Goal: Check status: Check status

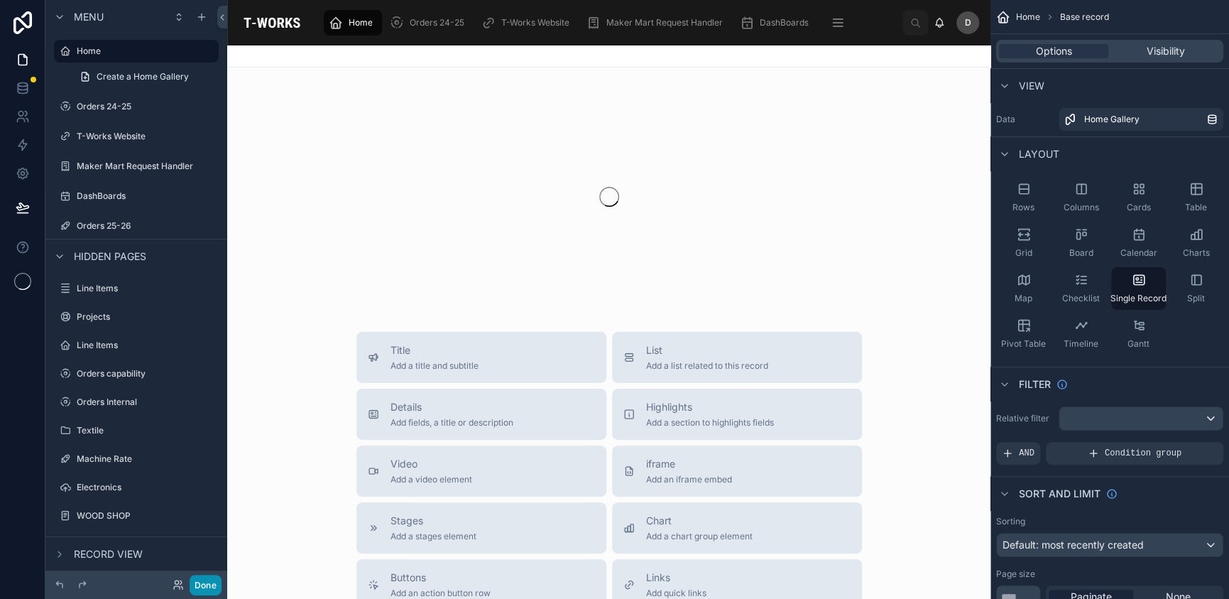
click at [219, 583] on button "Done" at bounding box center [206, 585] width 32 height 21
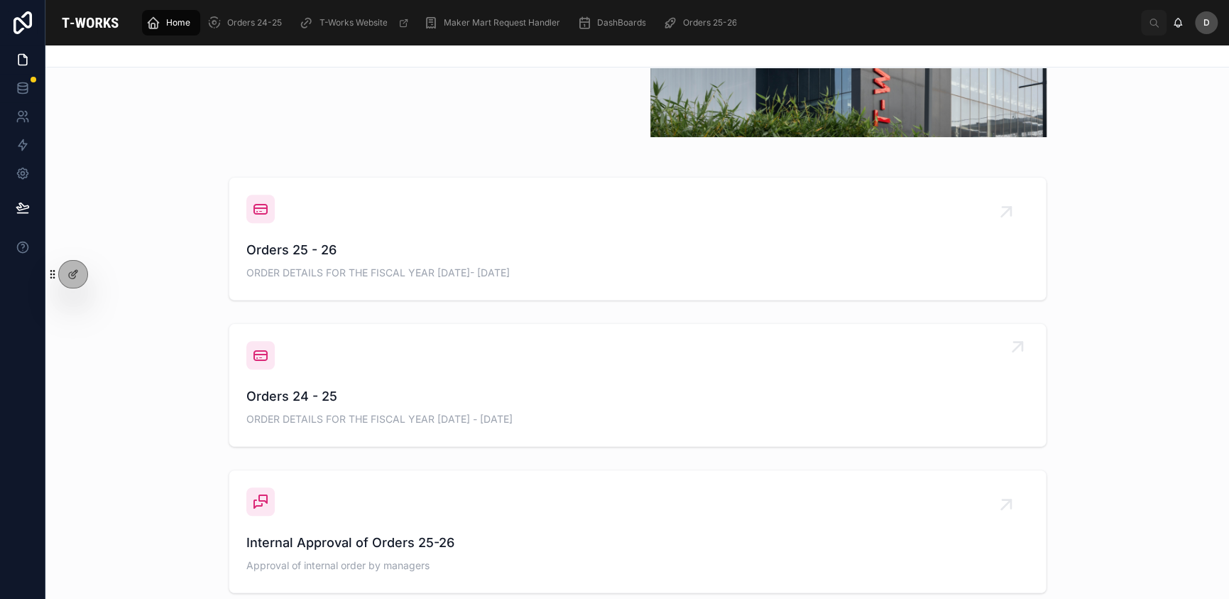
scroll to position [521, 0]
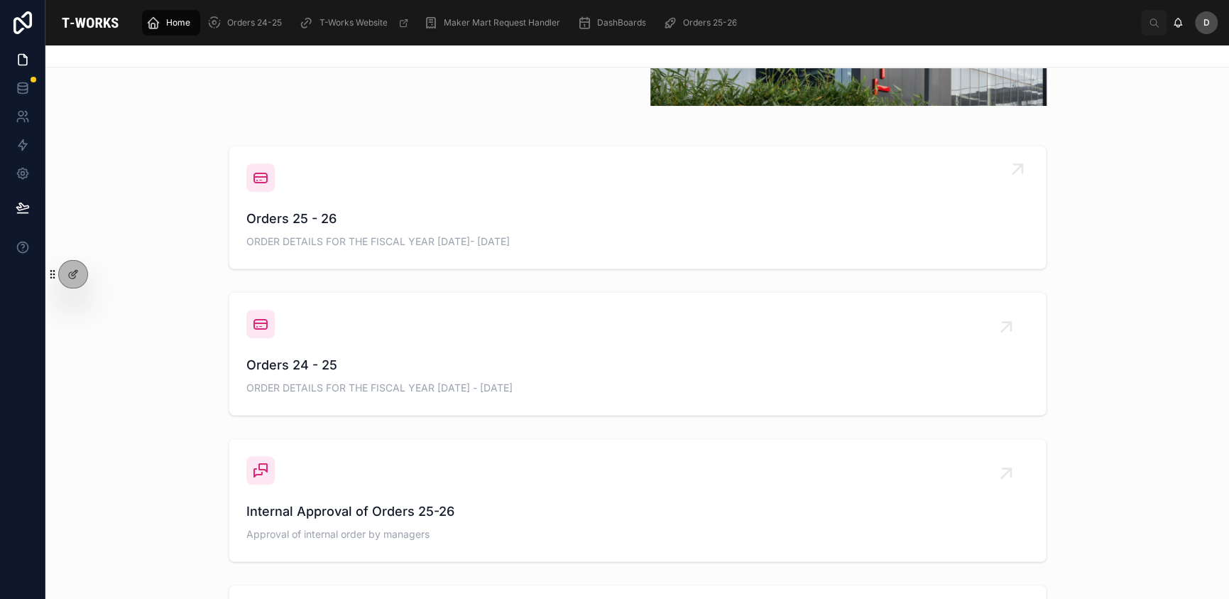
click at [566, 190] on div "Orders 25 - 26 ORDER DETAILS FOR THE FISCAL YEAR [DATE]- [DATE]" at bounding box center [637, 207] width 783 height 88
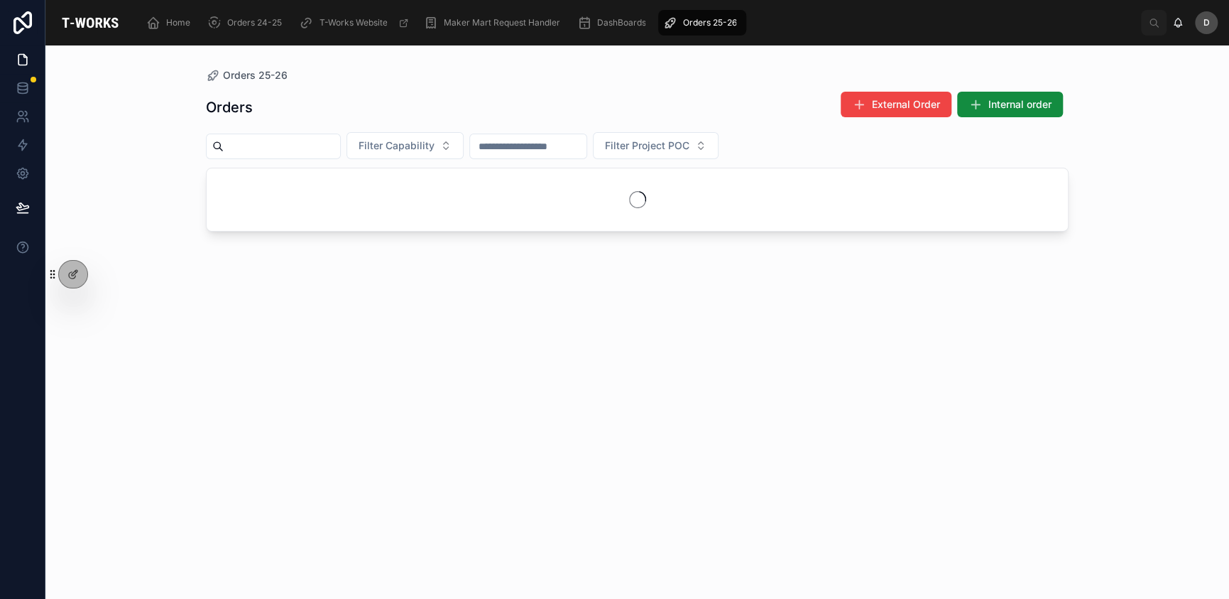
click at [338, 156] on div at bounding box center [273, 147] width 135 height 26
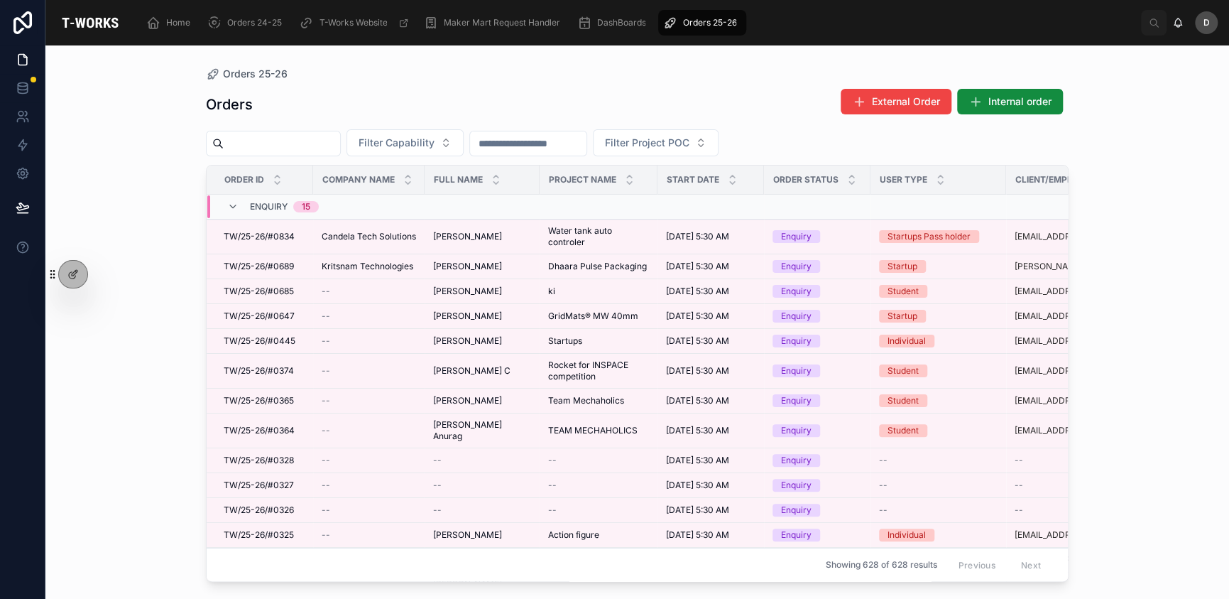
click at [340, 151] on input "text" at bounding box center [282, 144] width 116 height 20
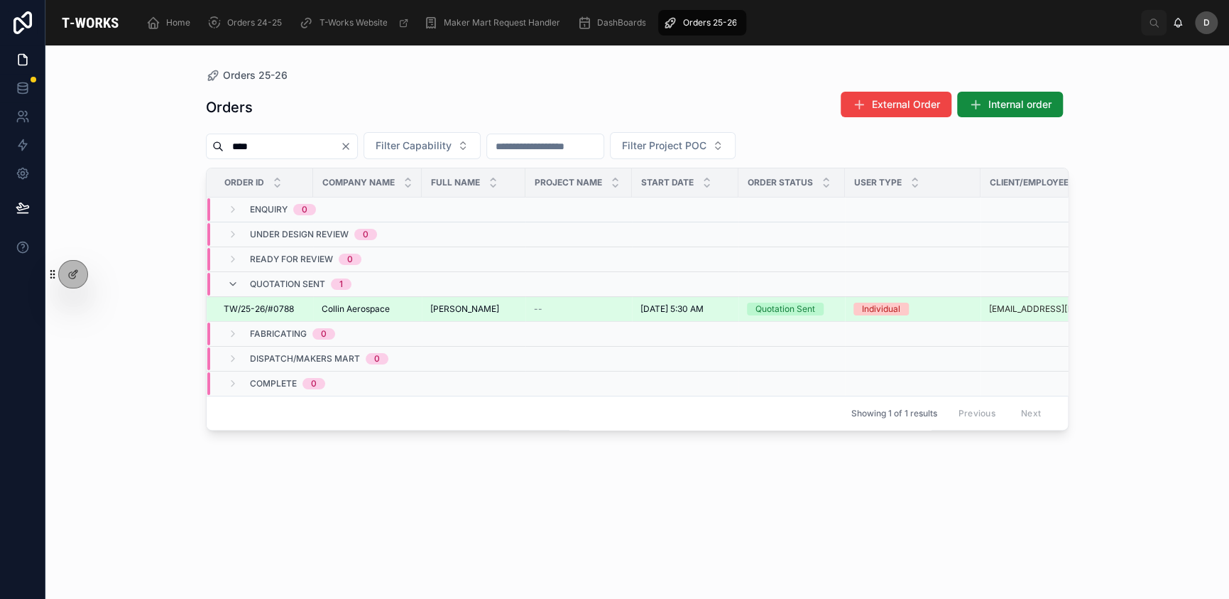
type input "****"
click at [563, 303] on div "--" at bounding box center [578, 308] width 89 height 11
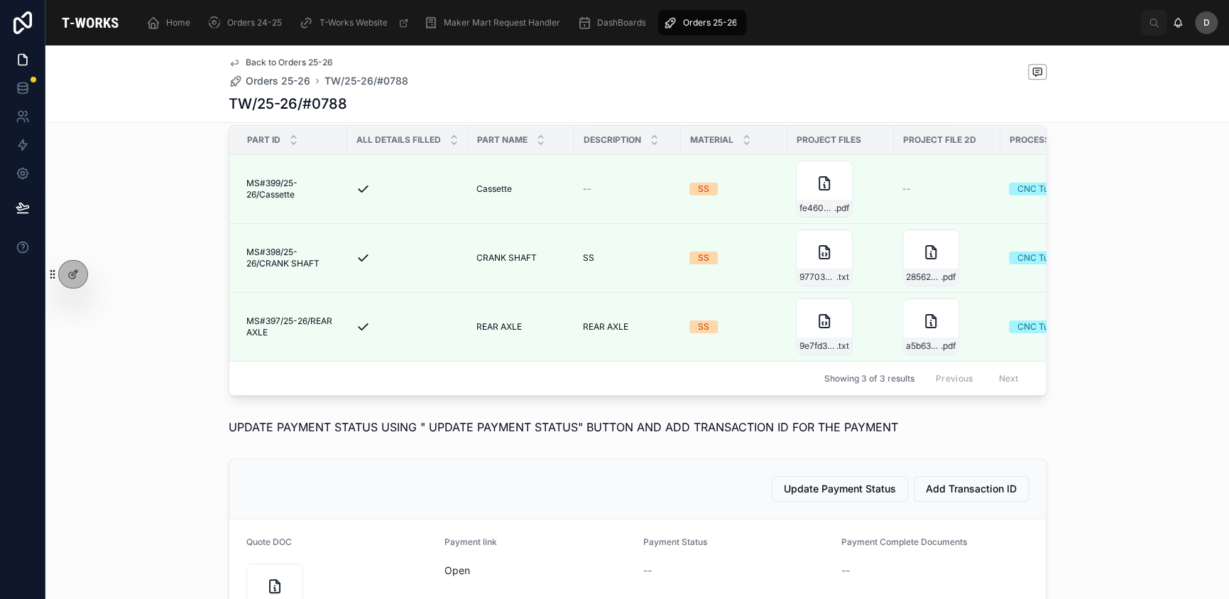
scroll to position [497, 0]
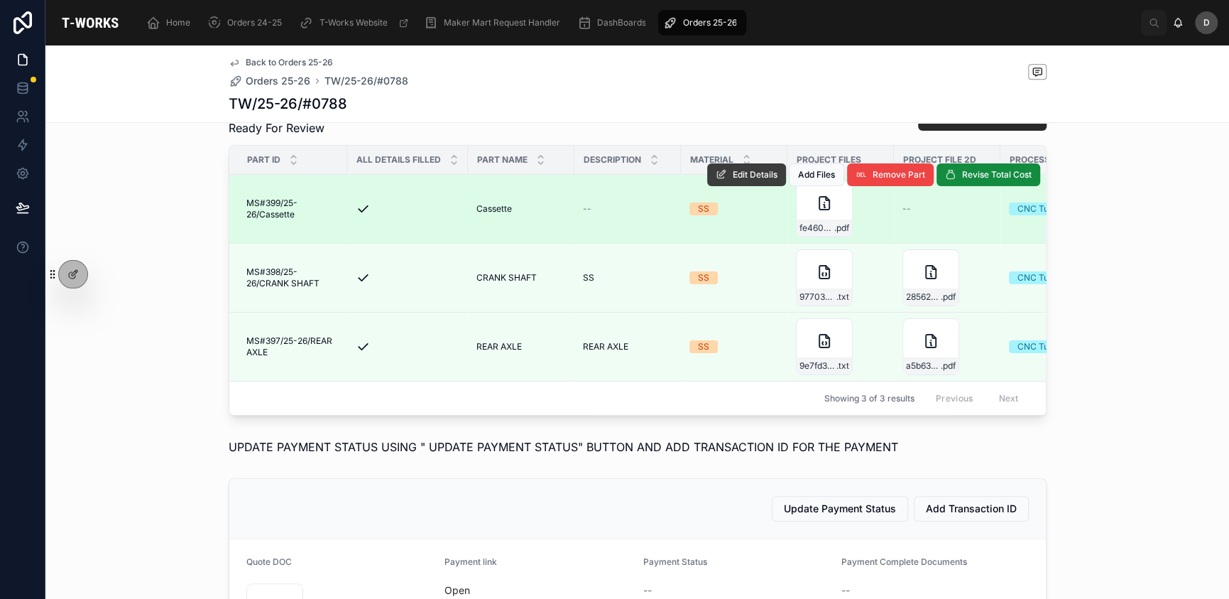
click at [744, 186] on button "Edit Details" at bounding box center [746, 174] width 79 height 23
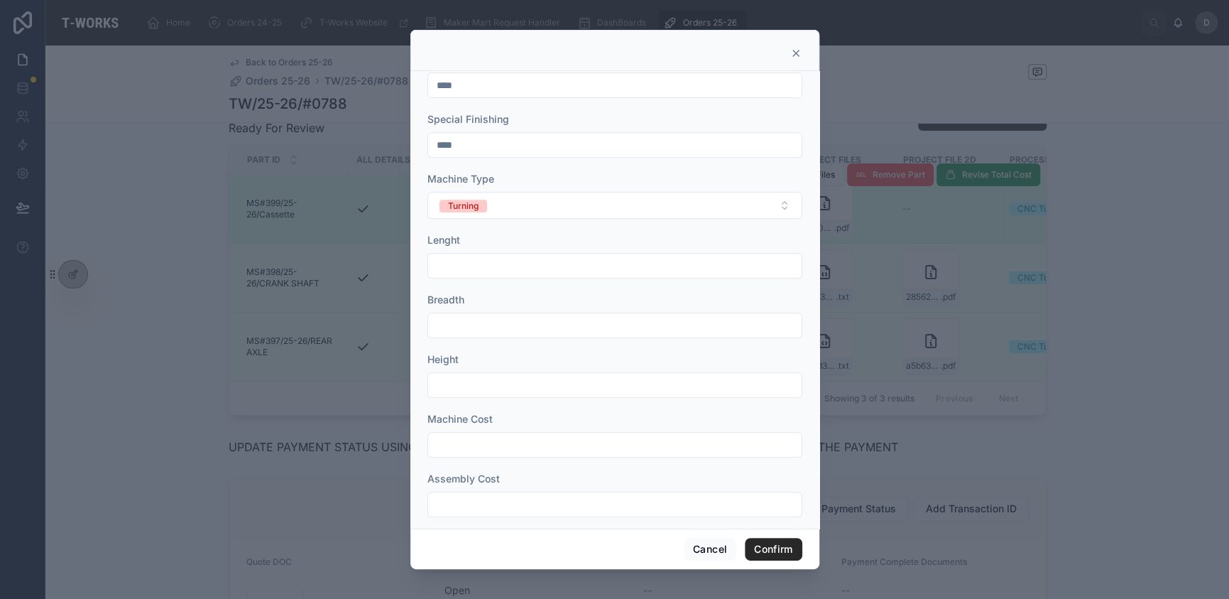
scroll to position [362, 0]
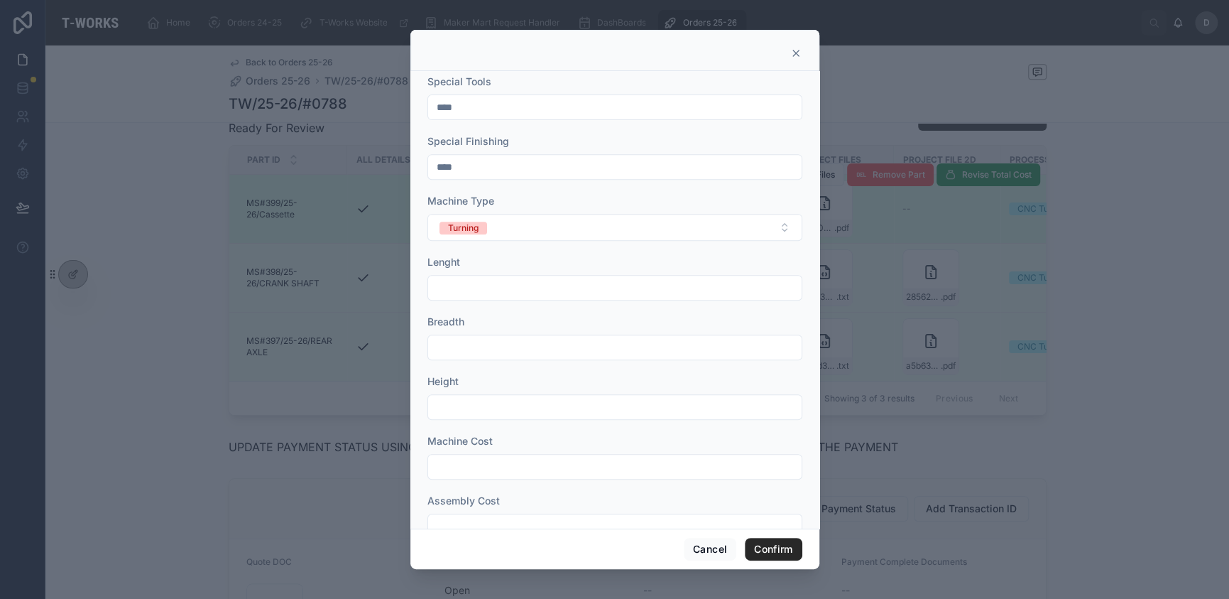
click at [800, 60] on div at bounding box center [615, 50] width 409 height 41
click at [800, 58] on icon at bounding box center [795, 53] width 11 height 11
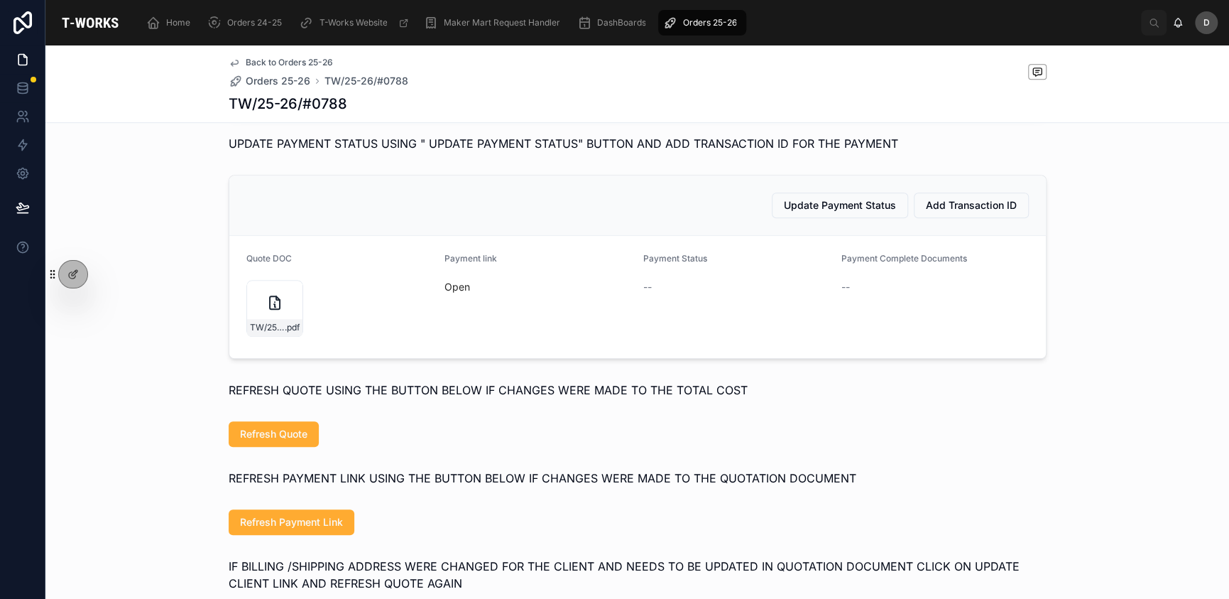
scroll to position [828, 0]
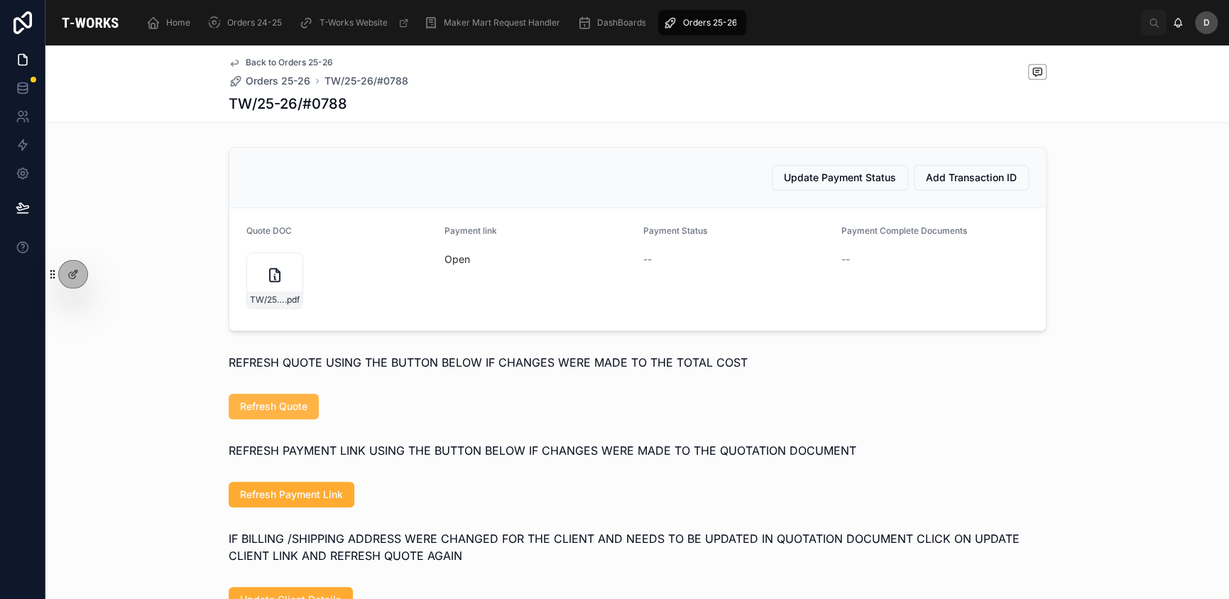
click at [283, 413] on span "Refresh Quote" at bounding box center [273, 406] width 67 height 14
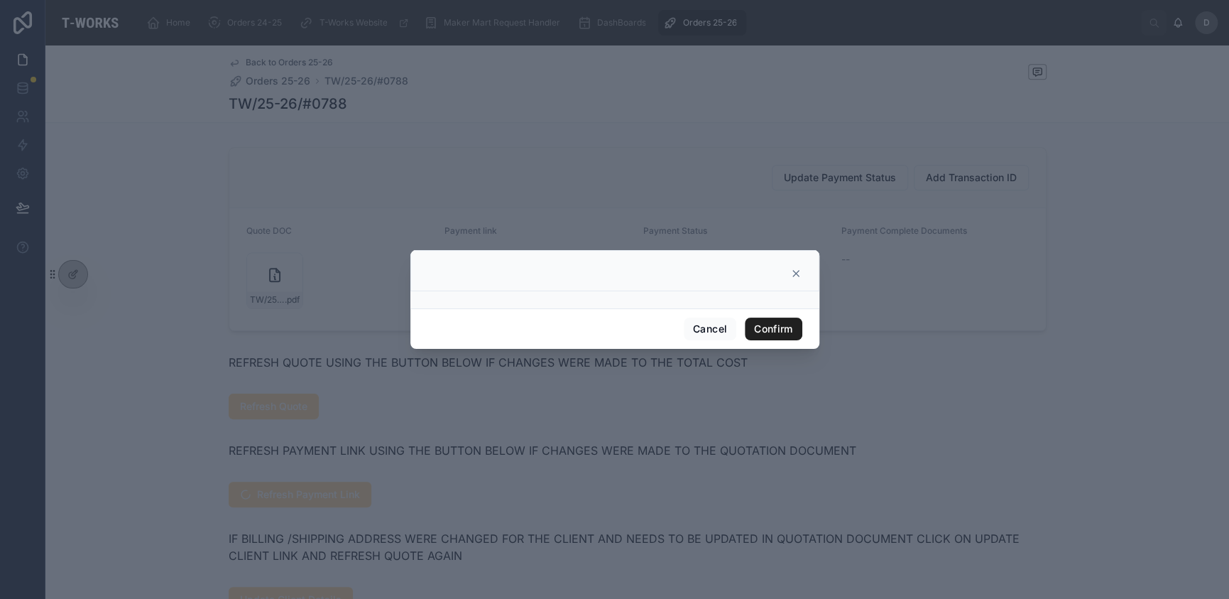
click at [769, 325] on button "Confirm" at bounding box center [773, 328] width 57 height 23
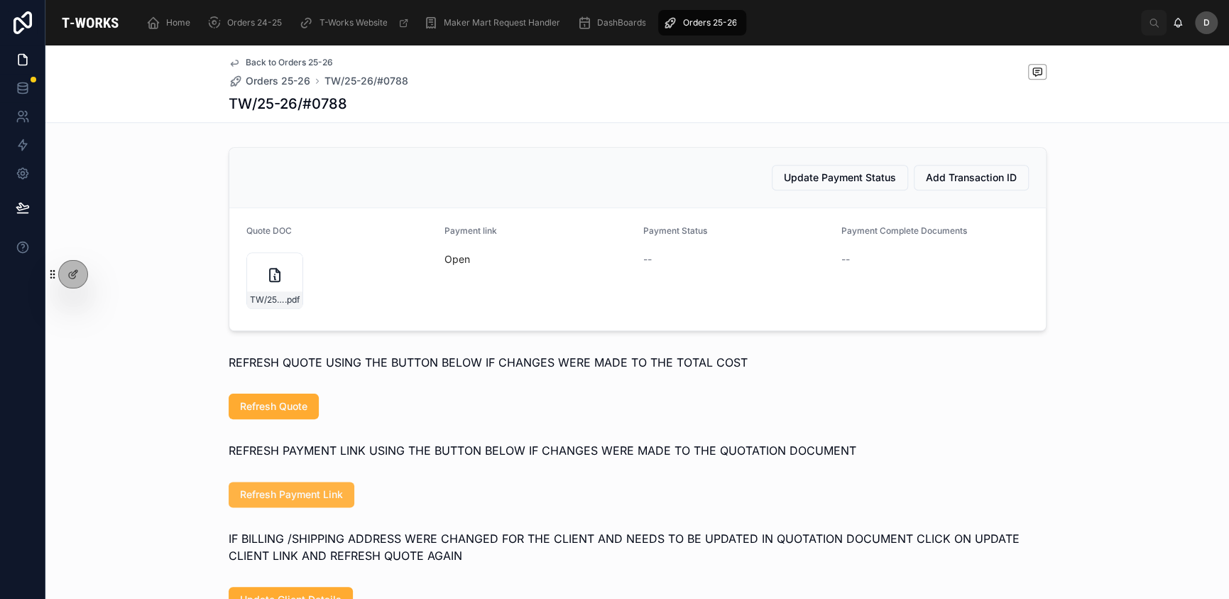
click at [334, 501] on span "Refresh Payment Link" at bounding box center [291, 494] width 103 height 14
click at [256, 309] on div "TW/25-26/#0788 .pdf" at bounding box center [274, 280] width 57 height 57
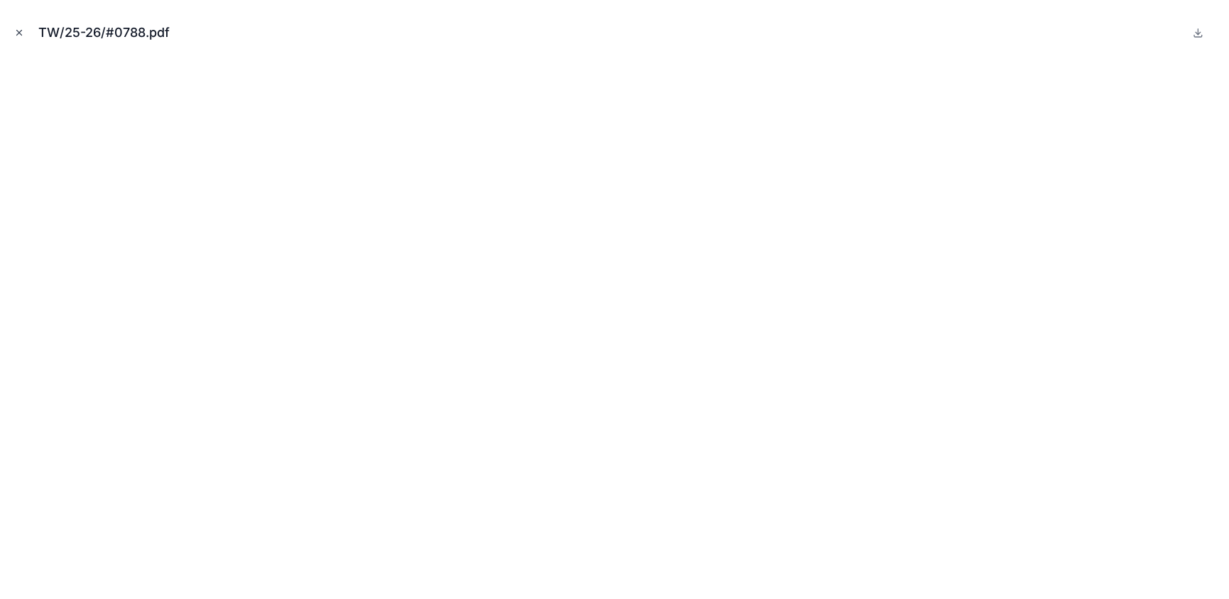
click at [18, 37] on icon "Close modal" at bounding box center [19, 33] width 10 height 10
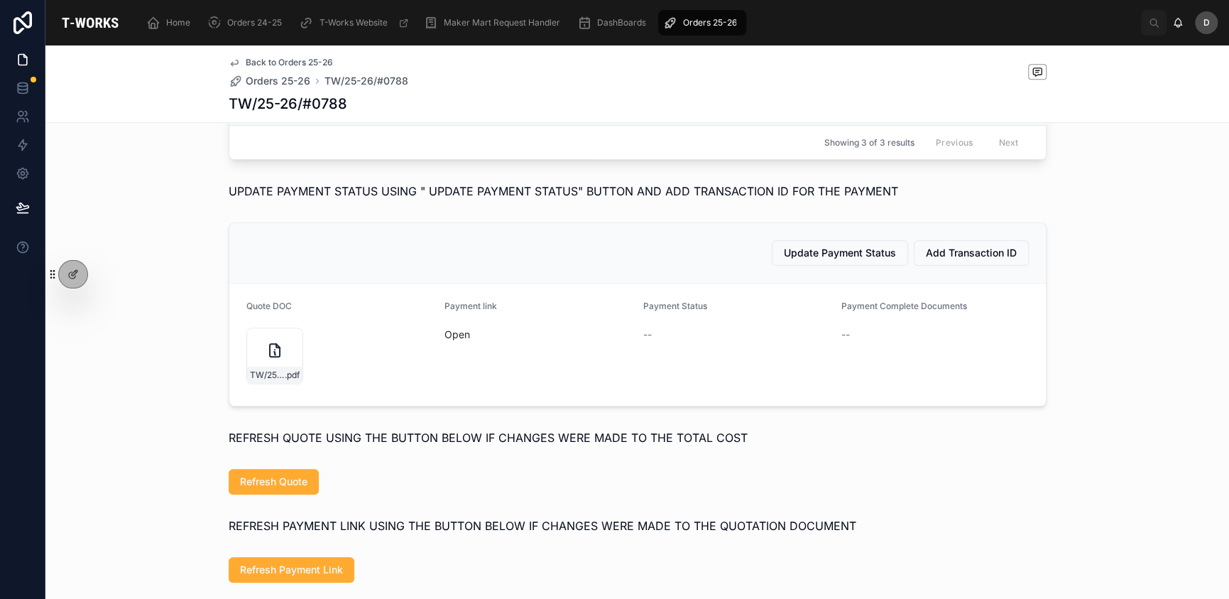
scroll to position [757, 0]
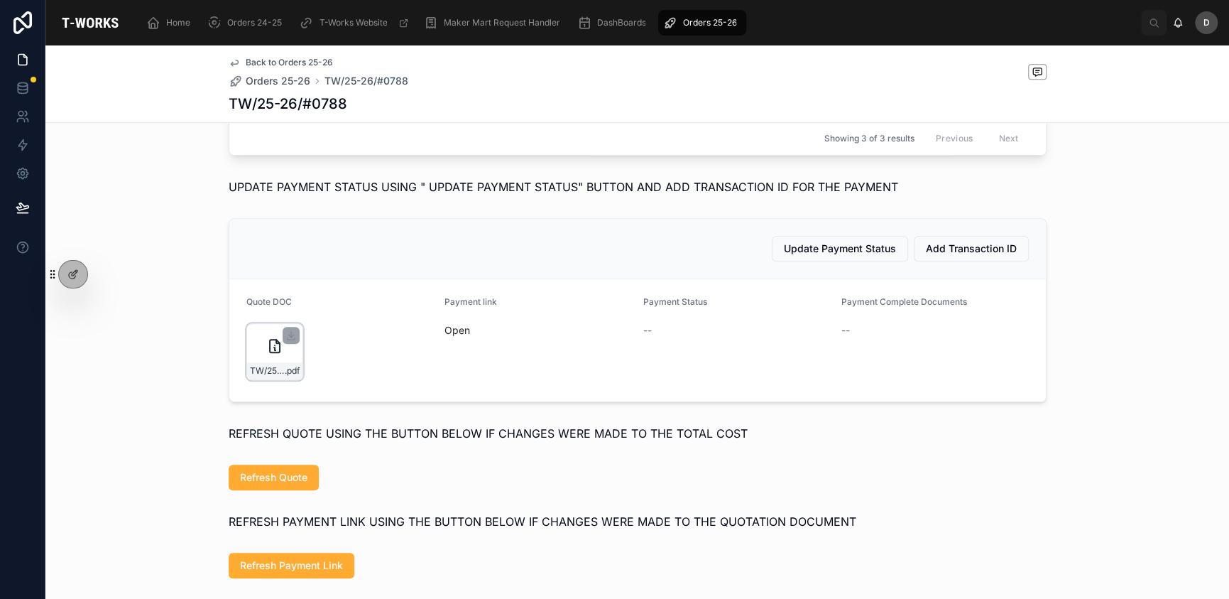
click at [266, 354] on icon at bounding box center [274, 345] width 17 height 17
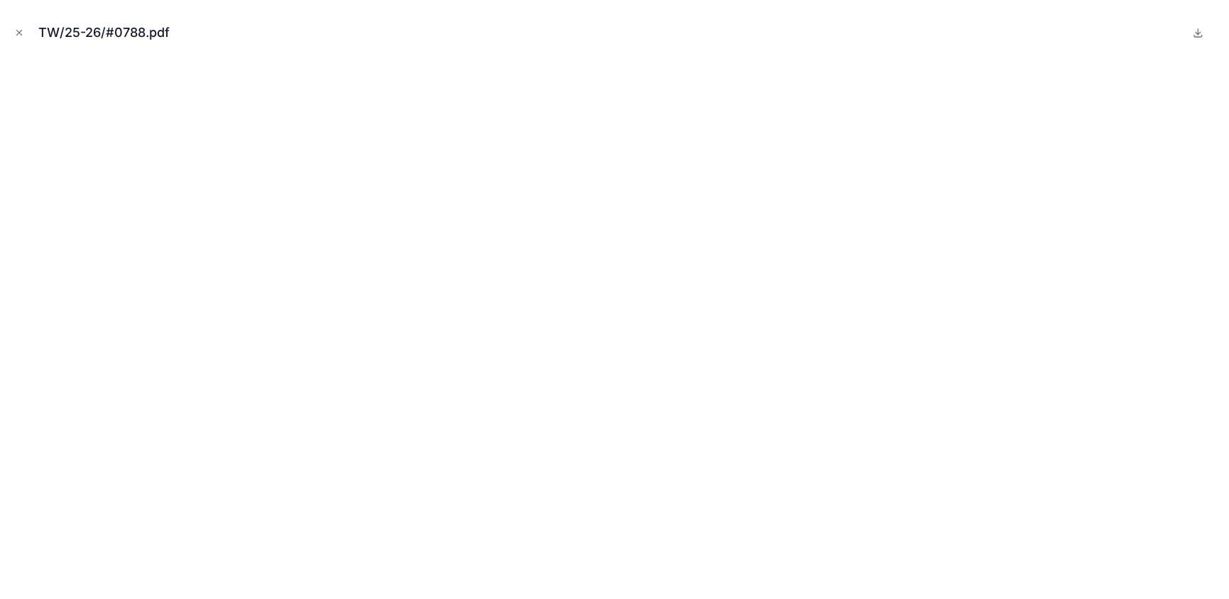
click at [19, 28] on icon "Close modal" at bounding box center [19, 33] width 10 height 10
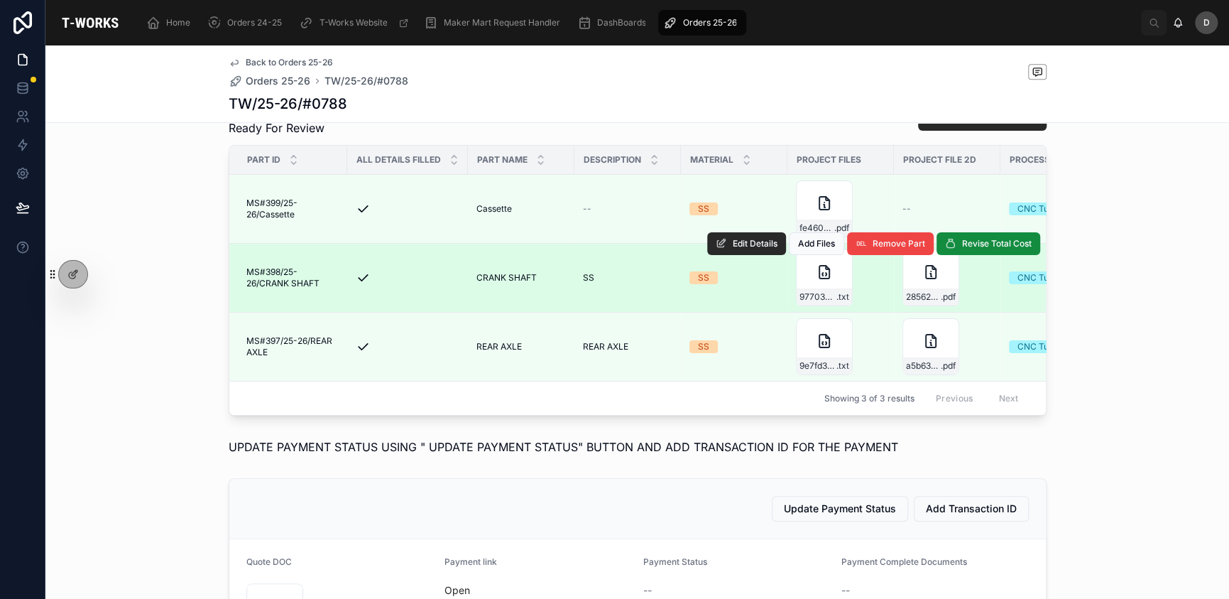
scroll to position [497, 0]
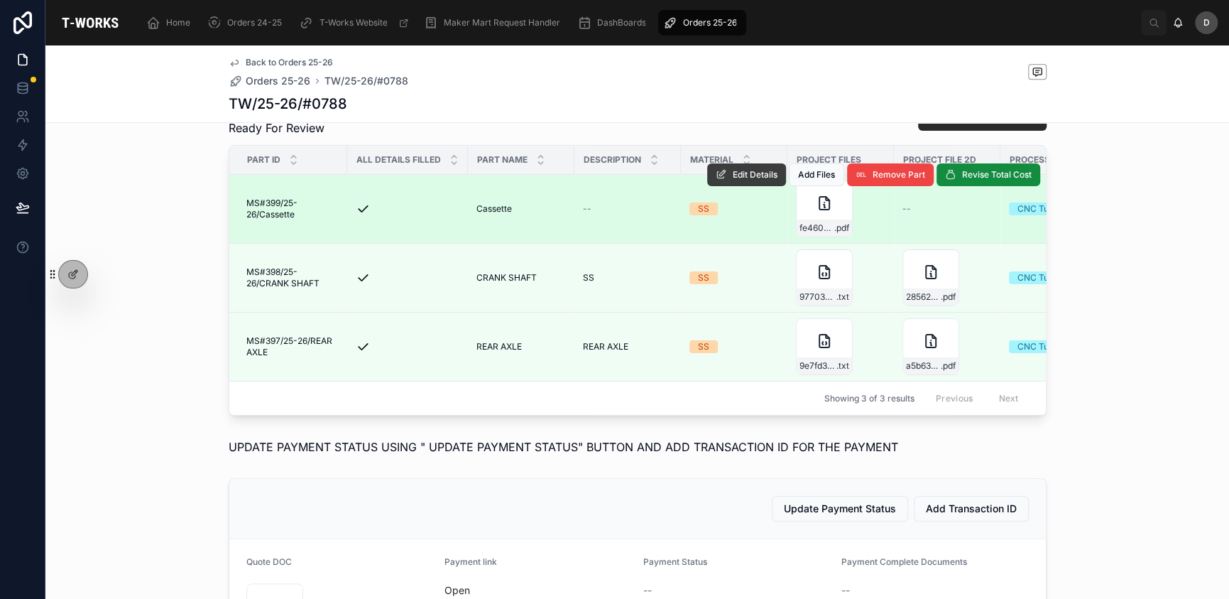
click at [739, 186] on button "Edit Details" at bounding box center [746, 174] width 79 height 23
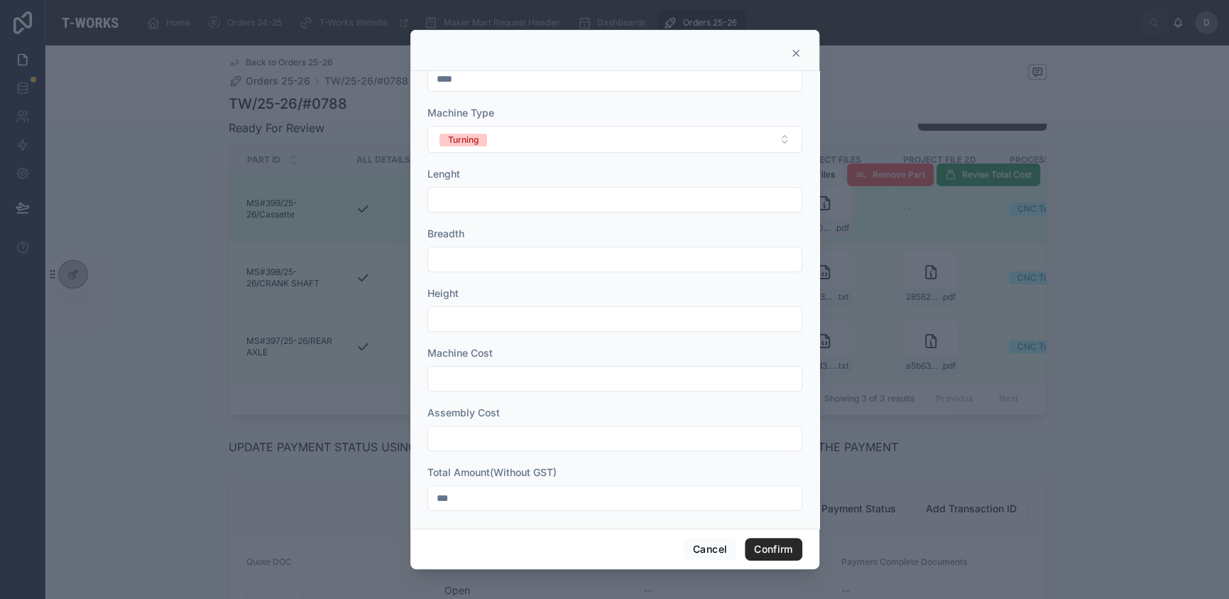
scroll to position [456, 0]
click at [803, 54] on div at bounding box center [615, 50] width 409 height 41
click at [794, 54] on icon at bounding box center [796, 53] width 6 height 6
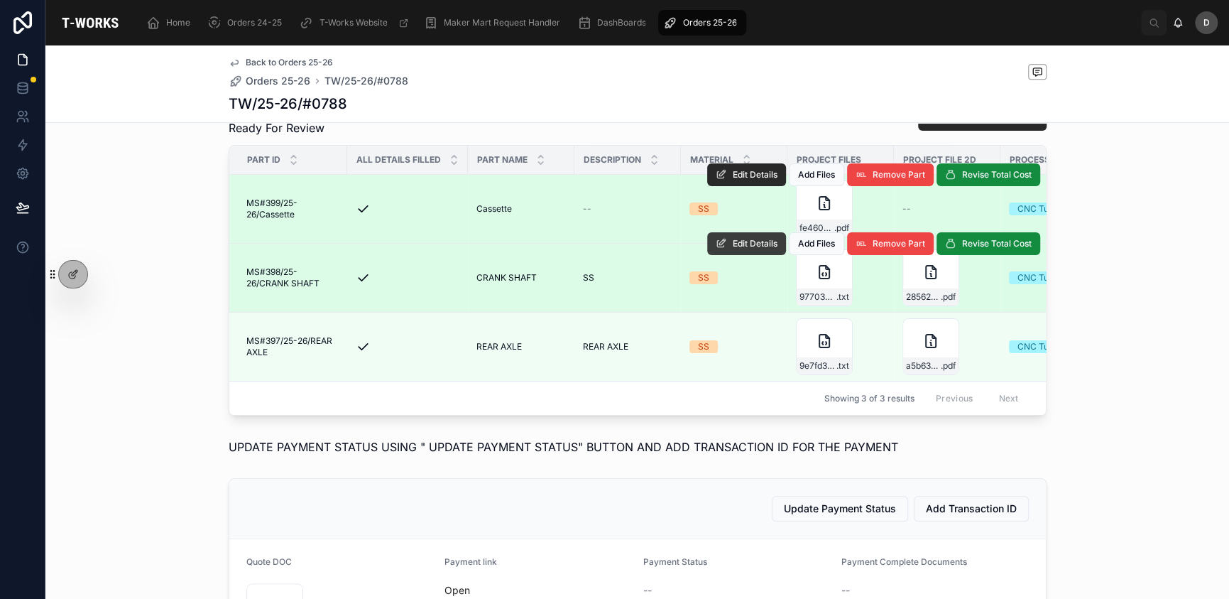
click at [737, 255] on button "Edit Details" at bounding box center [746, 243] width 79 height 23
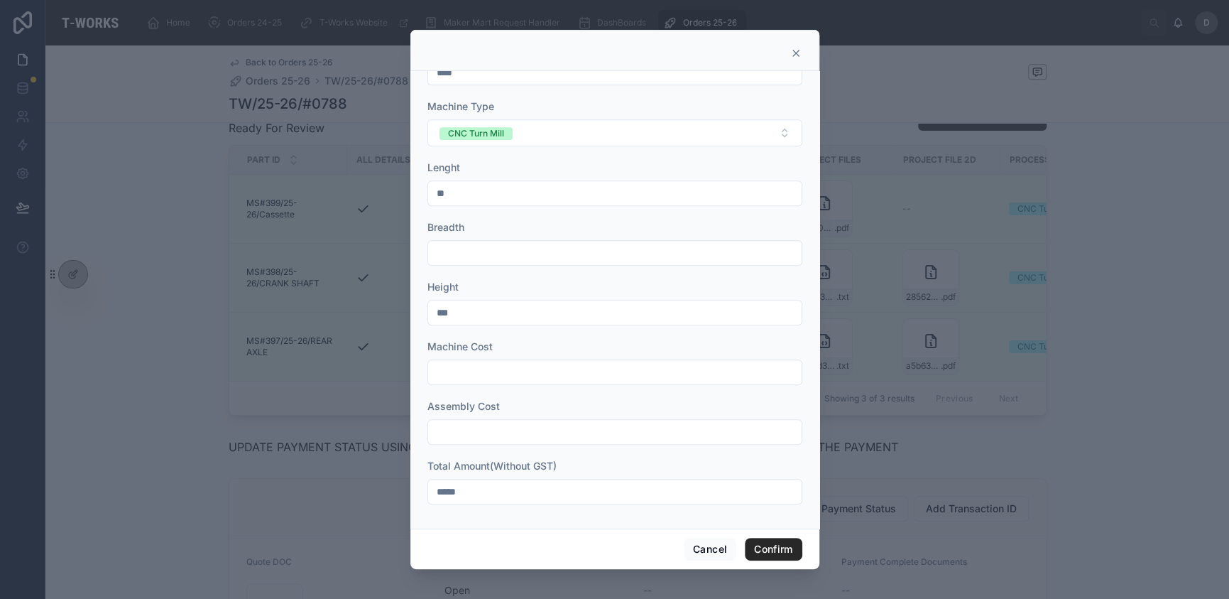
click at [795, 48] on icon at bounding box center [795, 53] width 11 height 11
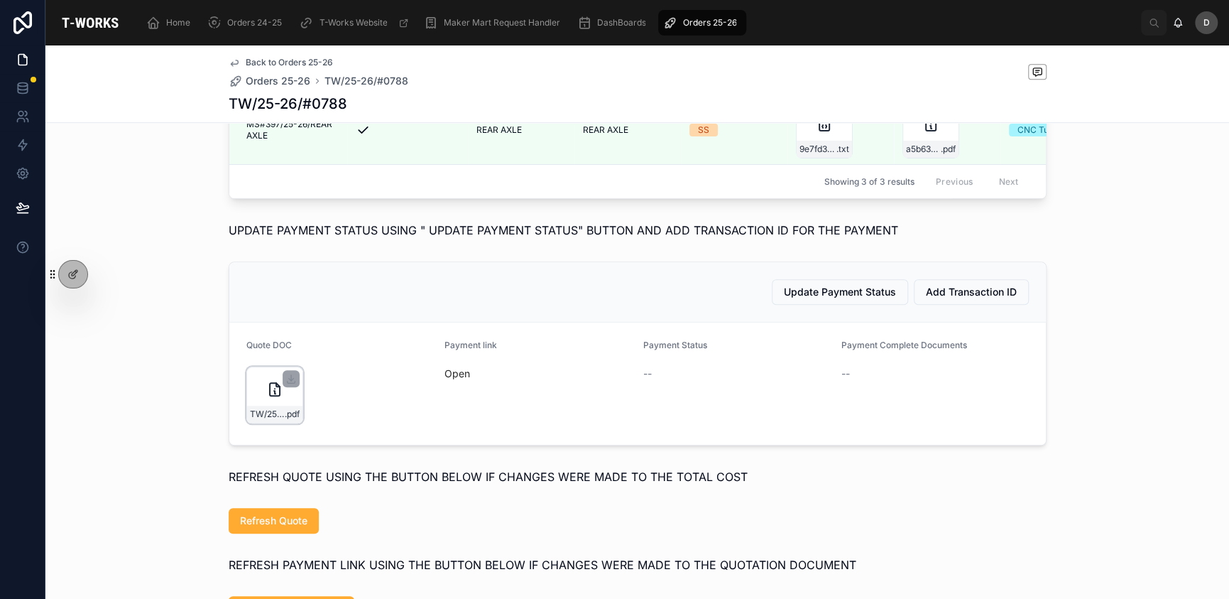
scroll to position [828, 0]
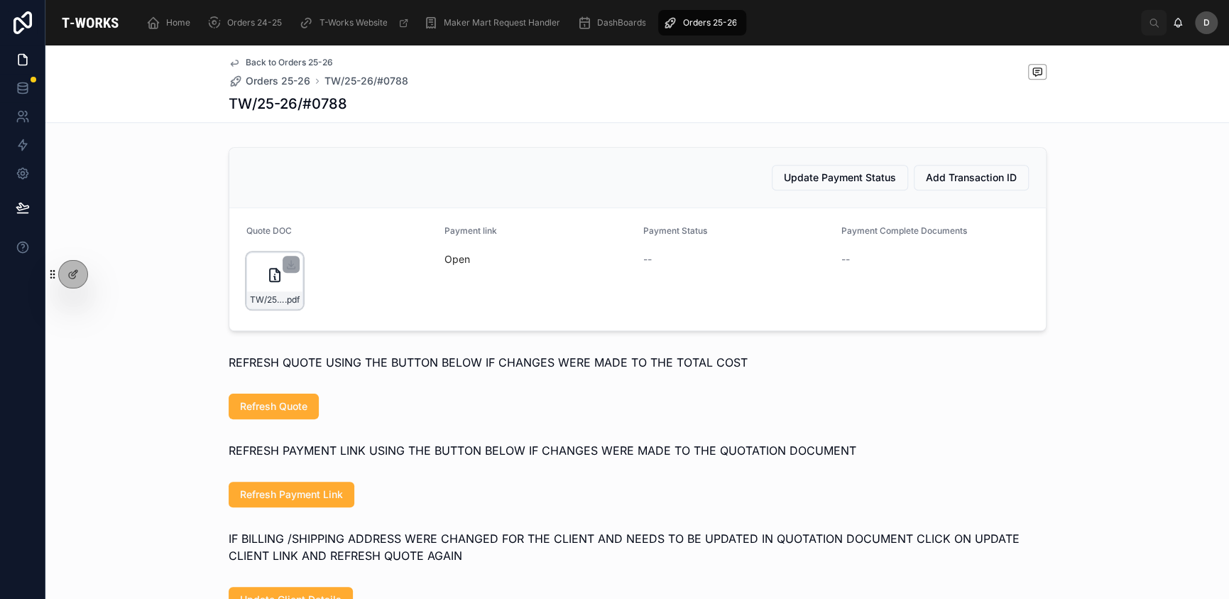
click at [256, 296] on div "TW/25-26/#0788 .pdf" at bounding box center [274, 280] width 57 height 57
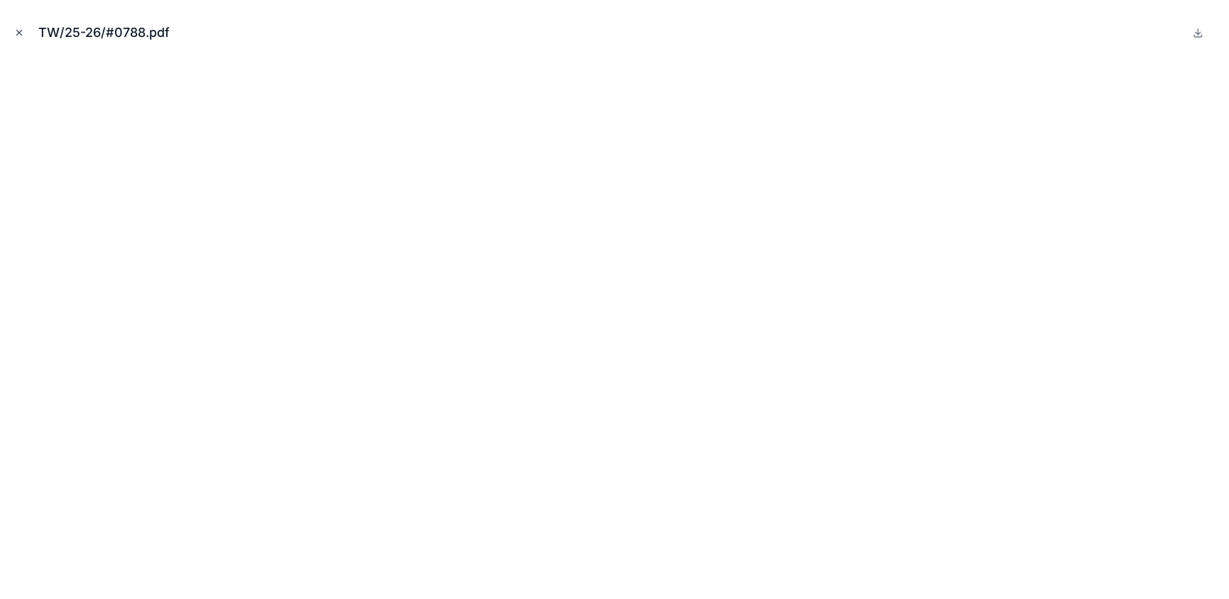
click at [17, 33] on icon "Close modal" at bounding box center [19, 33] width 10 height 10
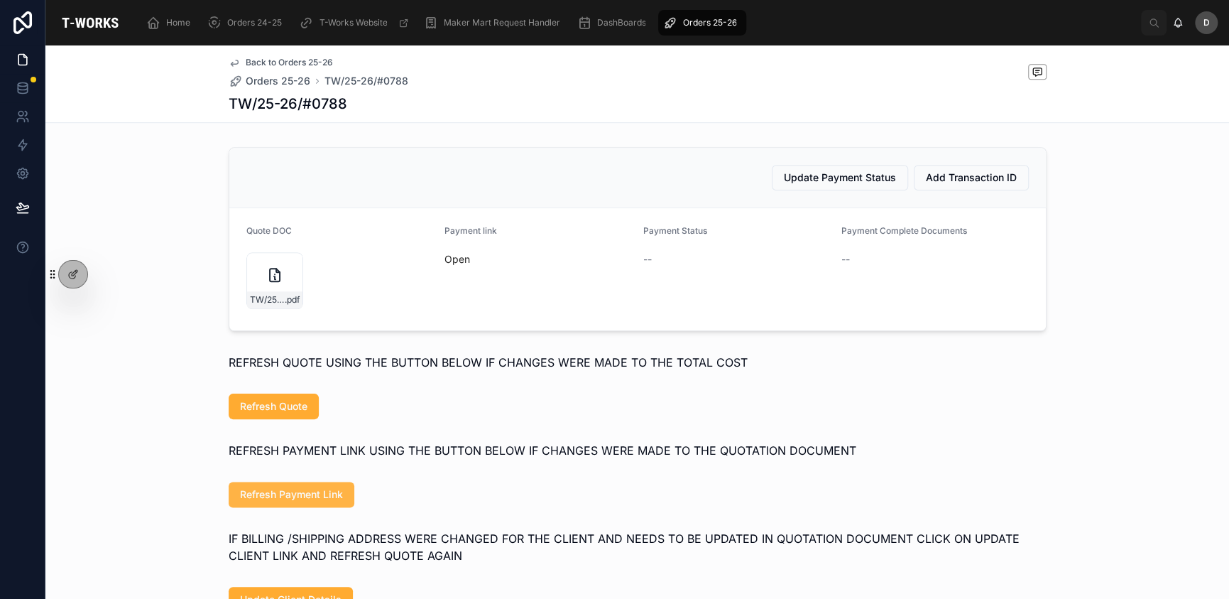
click at [316, 507] on button "Refresh Payment Link" at bounding box center [292, 495] width 126 height 26
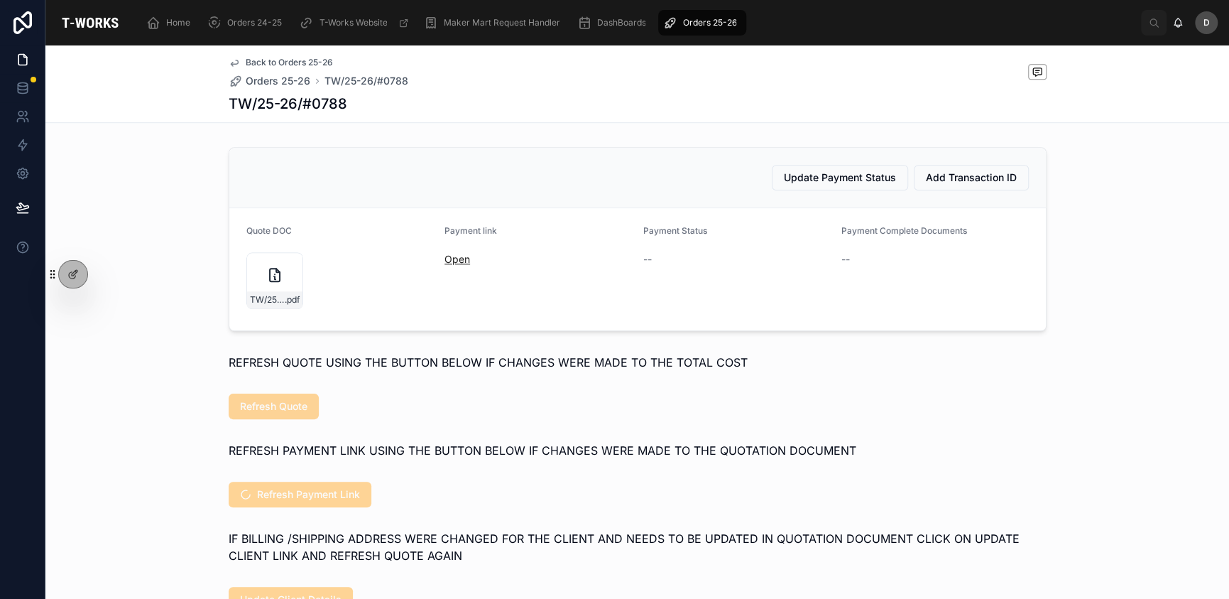
click at [452, 265] on link "Open" at bounding box center [458, 259] width 26 height 12
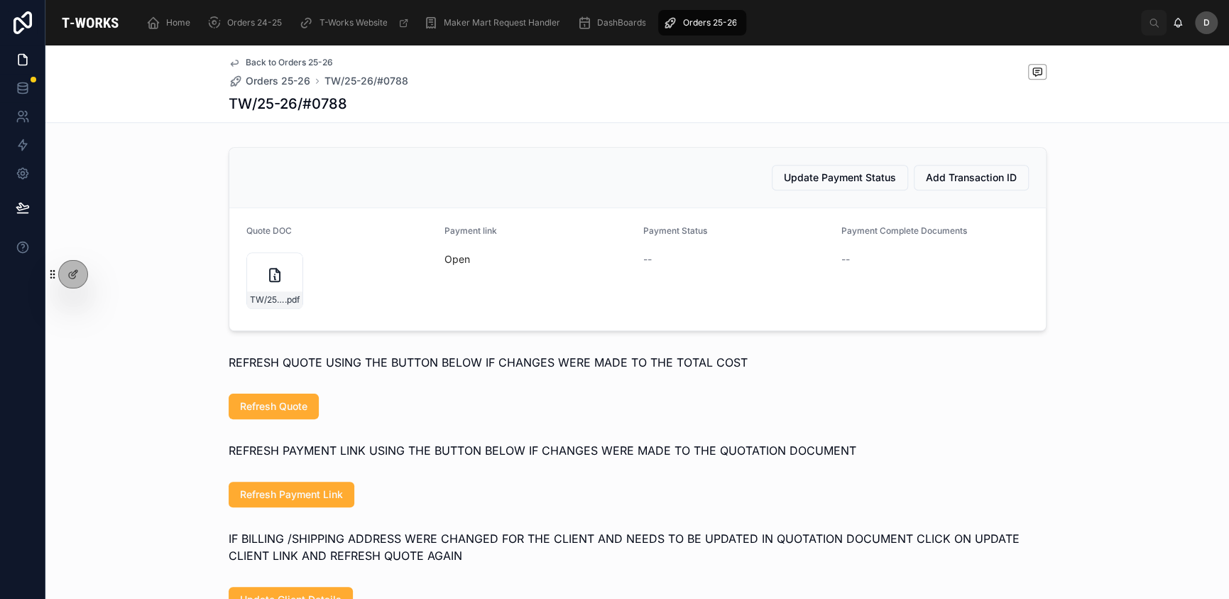
click at [465, 266] on span "Open" at bounding box center [539, 259] width 188 height 14
click at [458, 265] on link "Open" at bounding box center [458, 259] width 26 height 12
